Goal: Task Accomplishment & Management: Manage account settings

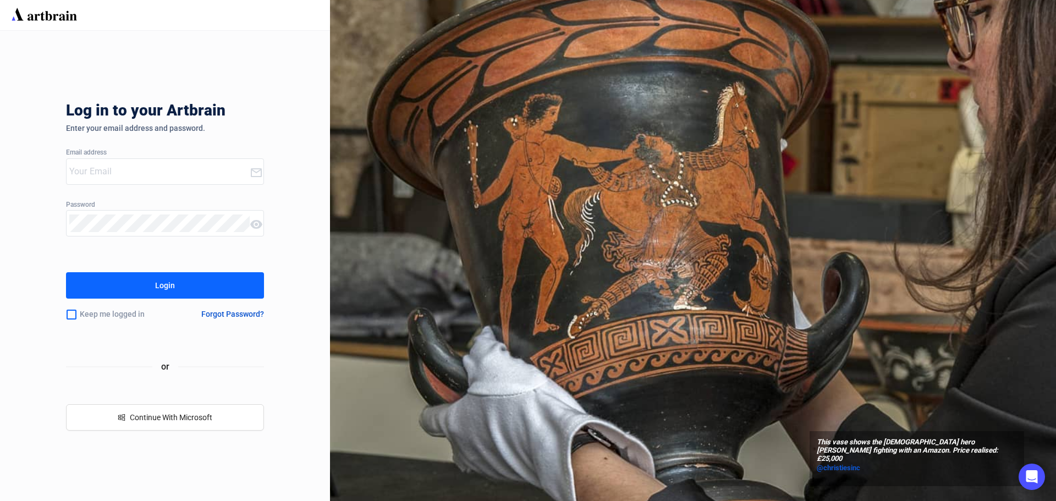
type input "[EMAIL_ADDRESS][DOMAIN_NAME]"
drag, startPoint x: 112, startPoint y: 310, endPoint x: 114, endPoint y: 303, distance: 7.5
click at [112, 310] on div "Keep me logged in" at bounding box center [120, 314] width 109 height 23
click at [69, 313] on input "checkbox" at bounding box center [71, 314] width 11 height 23
checkbox input "true"
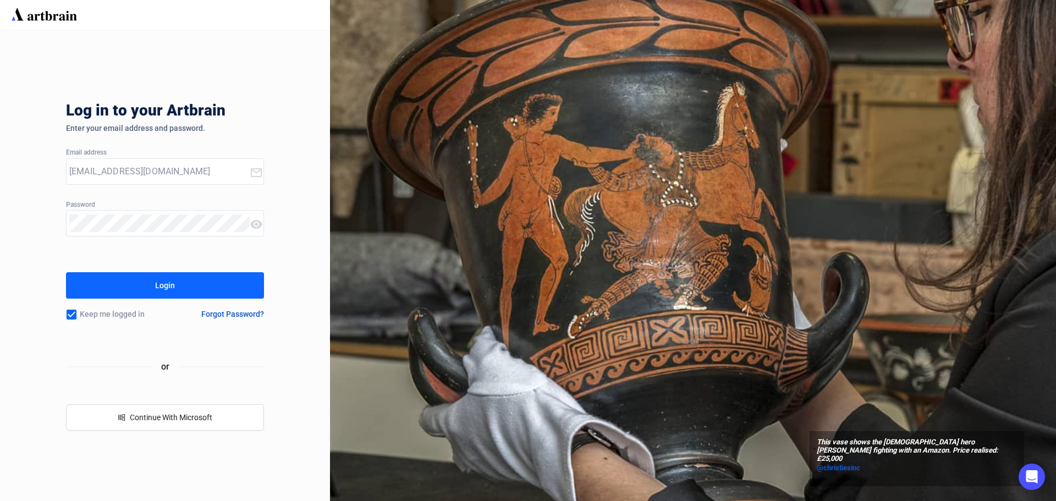
click at [144, 277] on button "Login" at bounding box center [165, 285] width 198 height 26
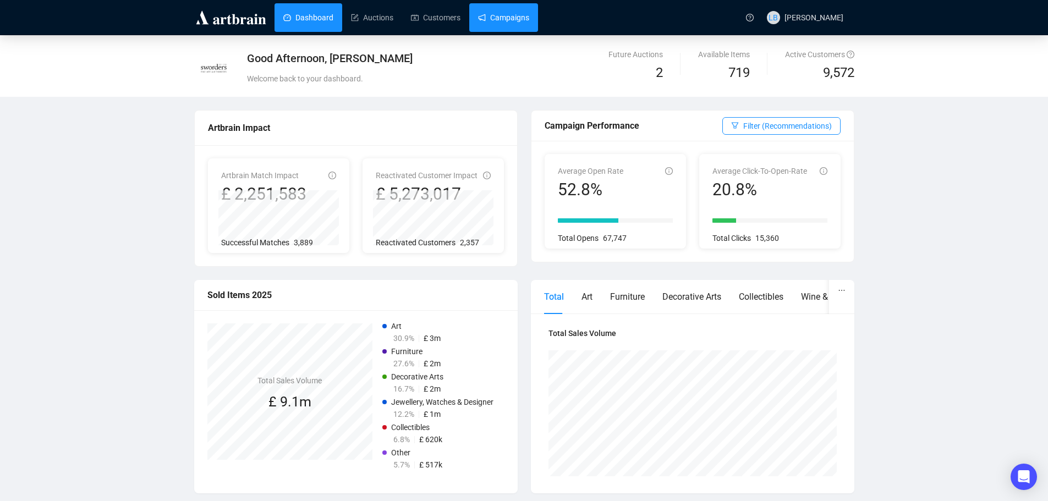
click at [509, 12] on link "Campaigns" at bounding box center [503, 17] width 51 height 29
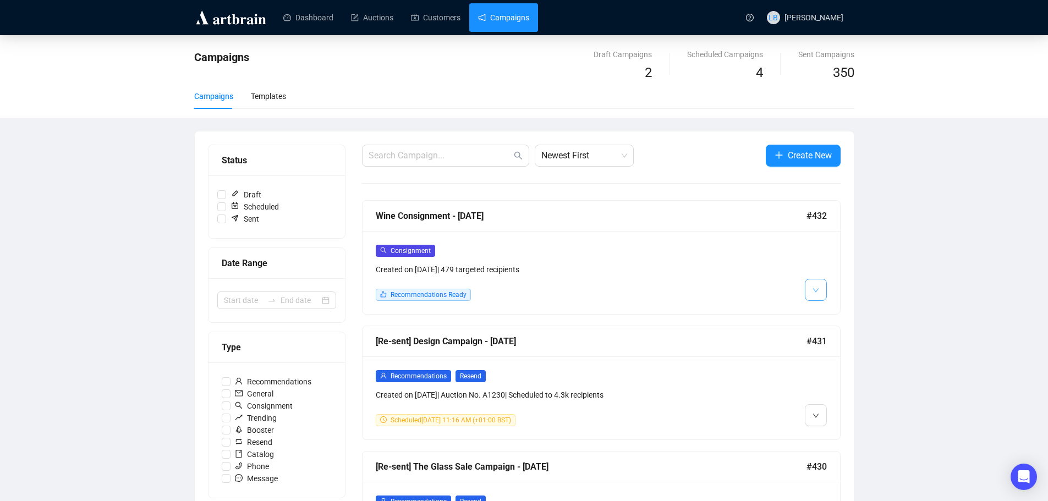
click at [817, 290] on icon "down" at bounding box center [815, 290] width 7 height 7
click at [819, 313] on img at bounding box center [817, 313] width 9 height 9
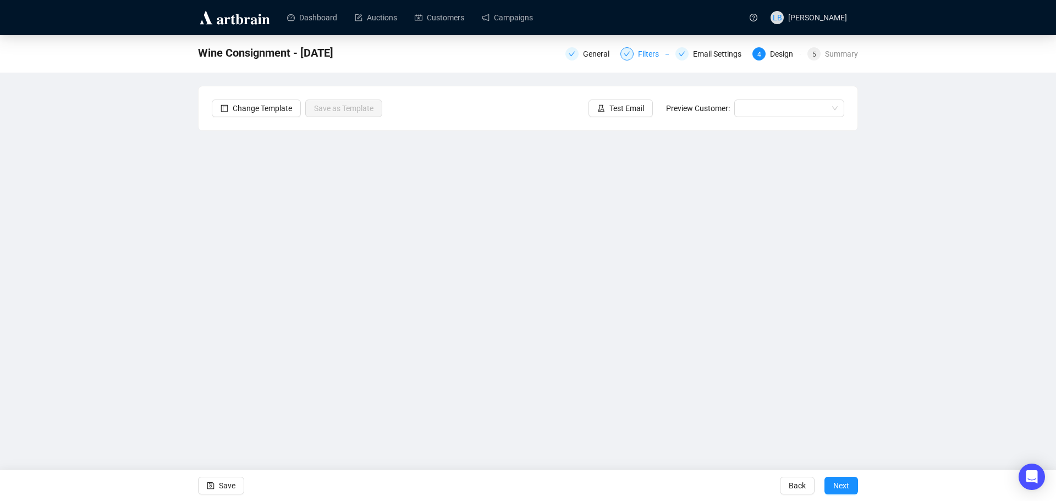
click at [634, 54] on div at bounding box center [626, 53] width 13 height 13
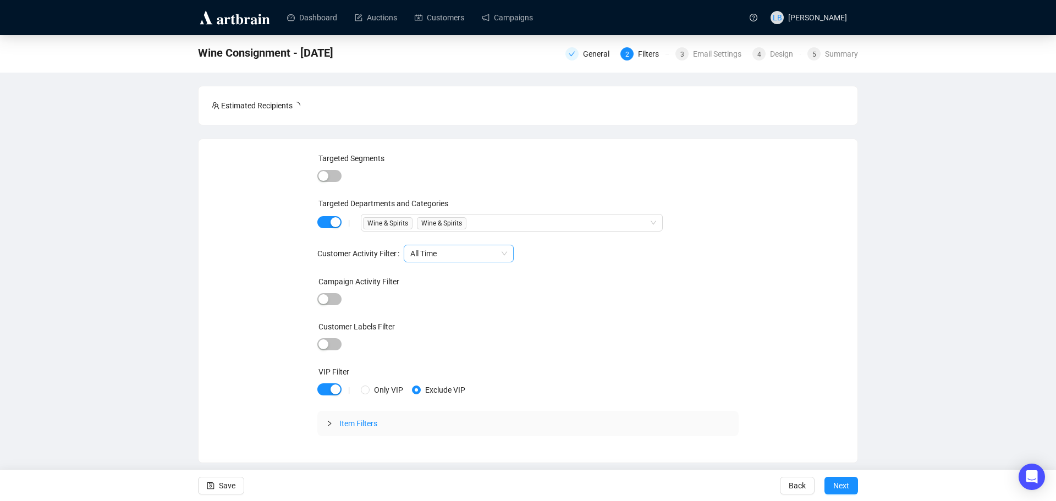
click at [464, 256] on span "All Time" at bounding box center [458, 253] width 97 height 16
click at [273, 258] on div "Targeted Segments Targeted Departments and Categories | Wine & Spirits Wine & S…" at bounding box center [528, 300] width 632 height 297
click at [341, 426] on span "Item Filters" at bounding box center [358, 423] width 38 height 9
click at [521, 227] on div "Wine & Spirits Wine & Spirits" at bounding box center [502, 222] width 286 height 15
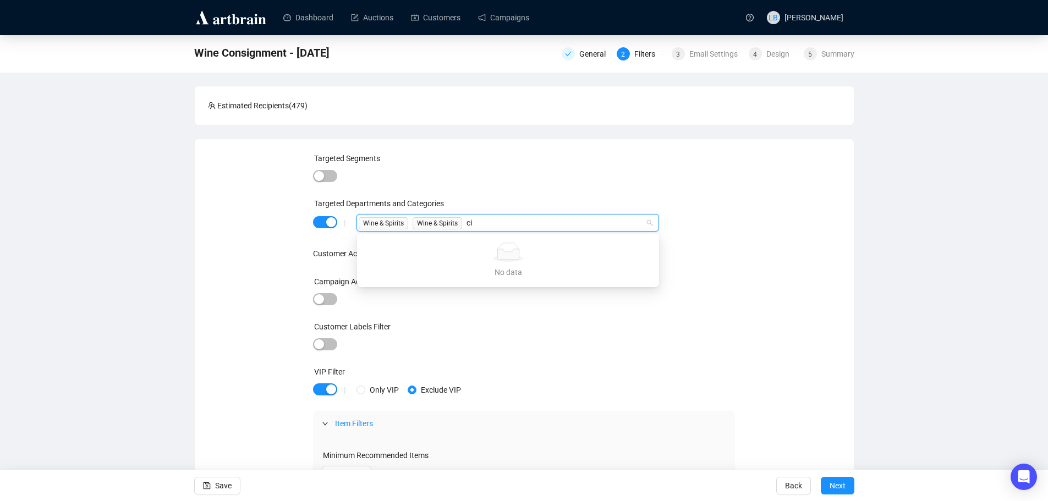
type input "c"
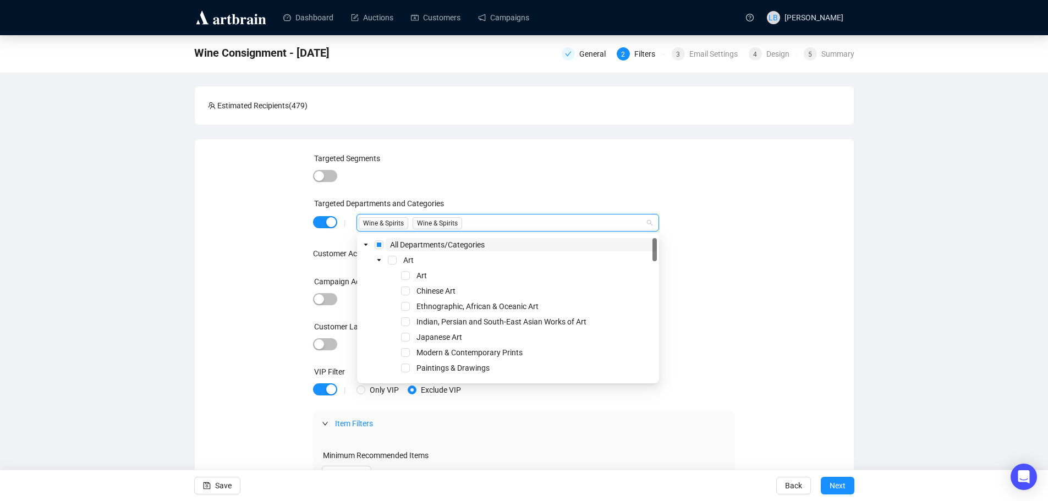
click at [508, 201] on div "Targeted Departments and Categories" at bounding box center [524, 205] width 422 height 16
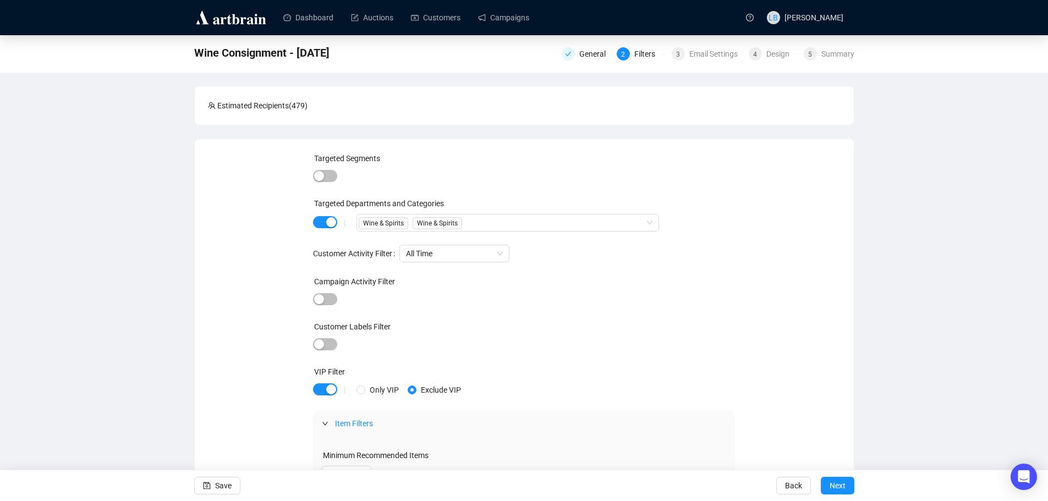
click at [235, 23] on img at bounding box center [231, 18] width 74 height 18
click at [301, 15] on link "Dashboard" at bounding box center [308, 17] width 50 height 29
